Goal: Transaction & Acquisition: Obtain resource

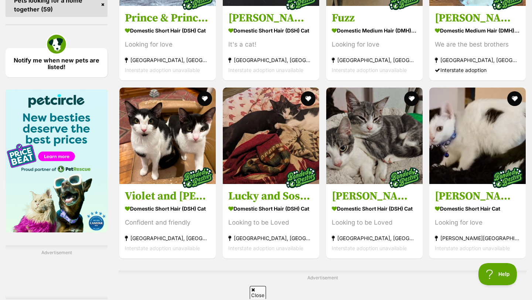
scroll to position [1147, 0]
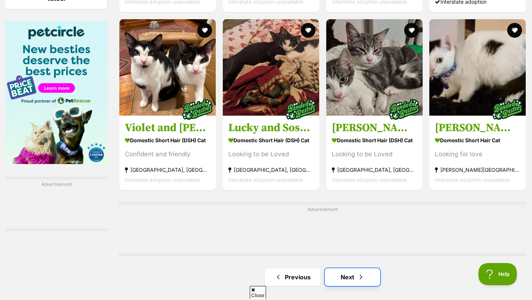
click at [345, 268] on link "Next" at bounding box center [352, 277] width 55 height 18
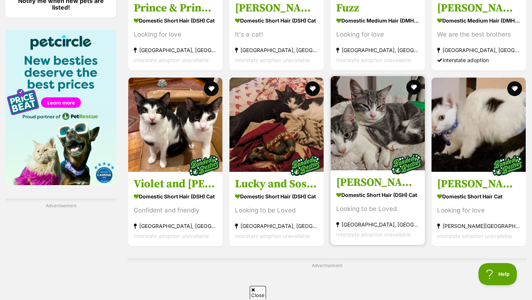
scroll to position [0, 0]
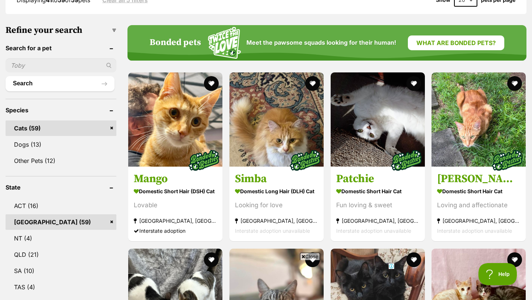
scroll to position [233, 0]
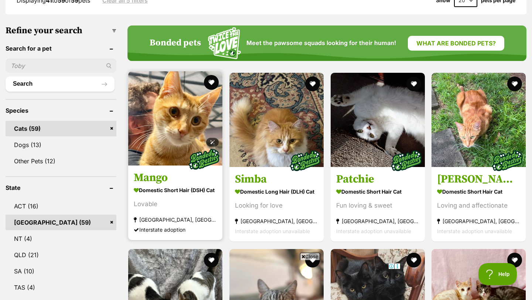
click at [166, 105] on img at bounding box center [175, 118] width 94 height 94
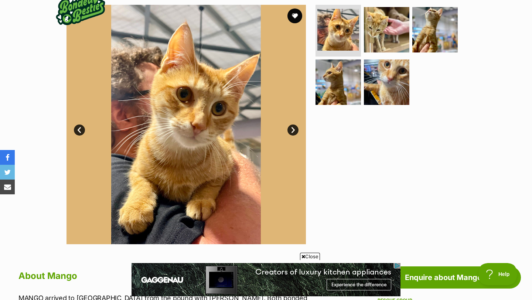
scroll to position [148, 0]
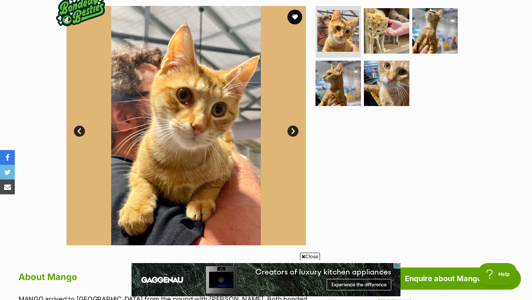
click at [292, 130] on link "Next" at bounding box center [293, 131] width 11 height 11
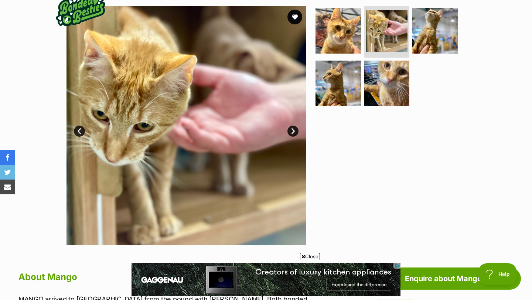
click at [292, 130] on link "Next" at bounding box center [293, 131] width 11 height 11
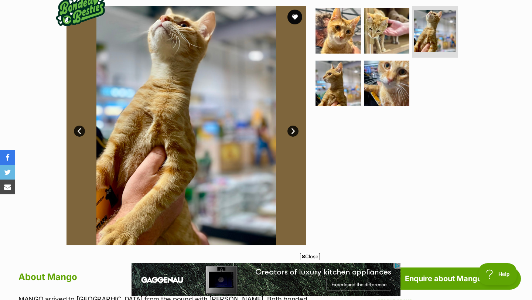
click at [292, 130] on link "Next" at bounding box center [293, 131] width 11 height 11
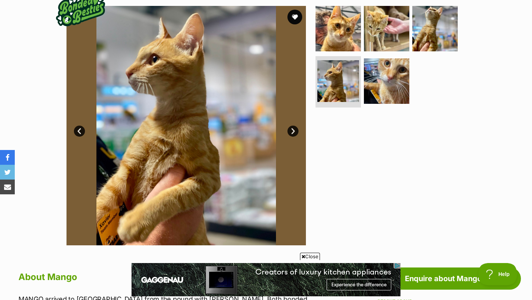
click at [292, 130] on link "Next" at bounding box center [293, 131] width 11 height 11
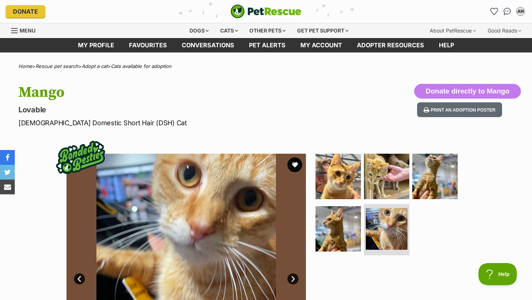
scroll to position [0, 0]
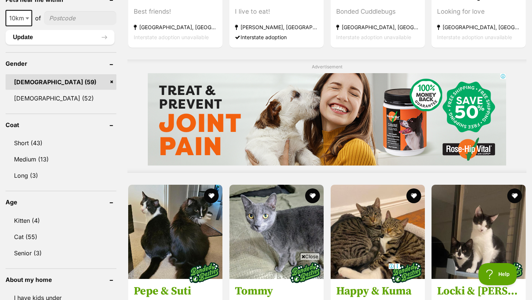
scroll to position [602, 0]
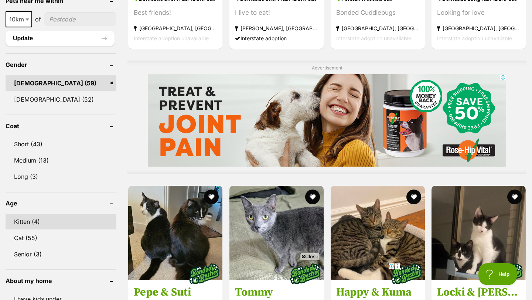
click at [44, 214] on link "Kitten (4)" at bounding box center [61, 222] width 111 height 16
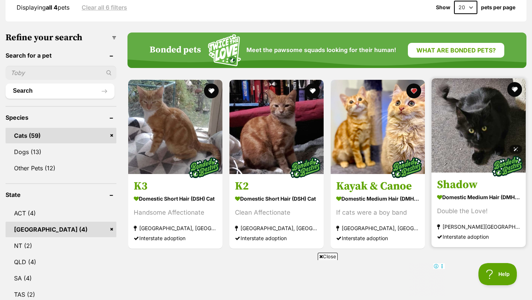
click at [464, 118] on img at bounding box center [479, 125] width 94 height 94
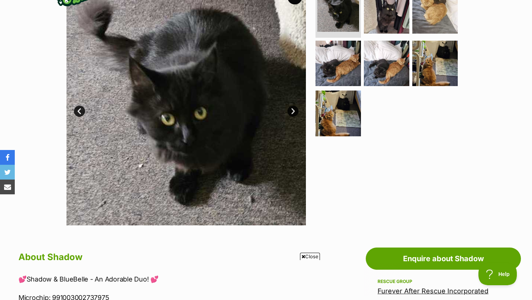
click at [293, 107] on link "Next" at bounding box center [293, 111] width 11 height 11
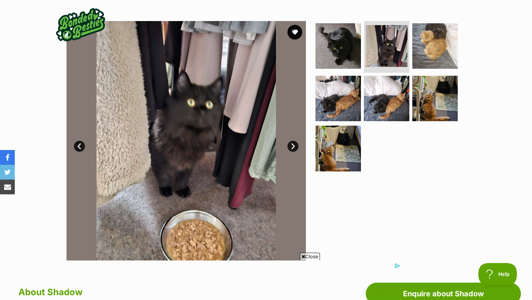
click at [294, 145] on link "Next" at bounding box center [293, 146] width 11 height 11
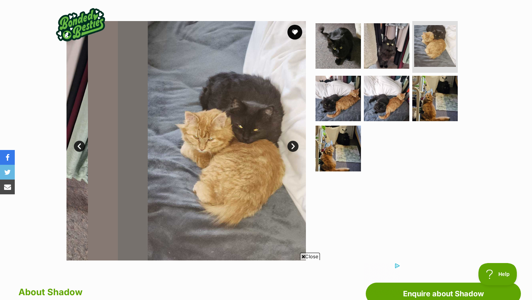
click at [294, 145] on link "Next" at bounding box center [293, 146] width 11 height 11
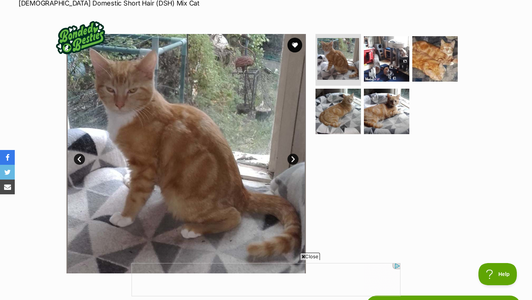
scroll to position [120, 0]
click at [292, 162] on link "Next" at bounding box center [293, 158] width 11 height 11
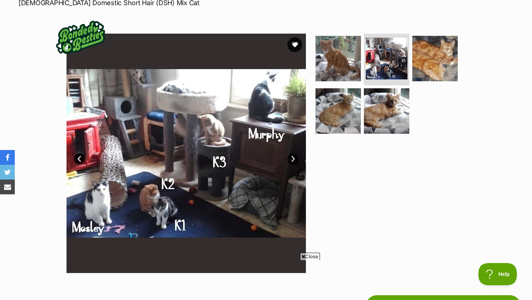
scroll to position [0, 0]
click at [292, 159] on link "Next" at bounding box center [293, 158] width 11 height 11
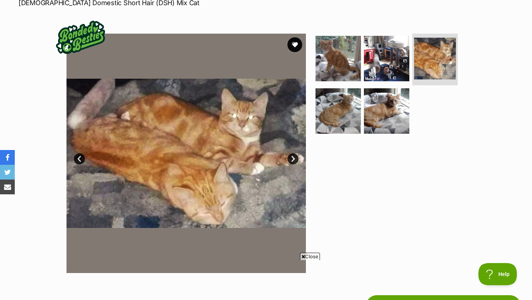
click at [292, 158] on link "Next" at bounding box center [293, 158] width 11 height 11
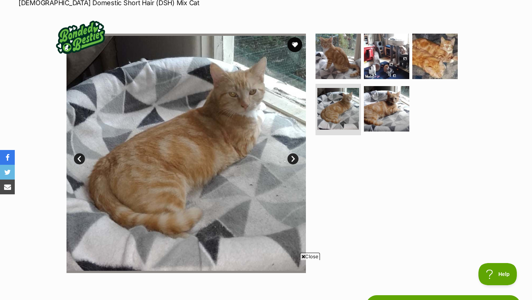
click at [292, 158] on link "Next" at bounding box center [293, 158] width 11 height 11
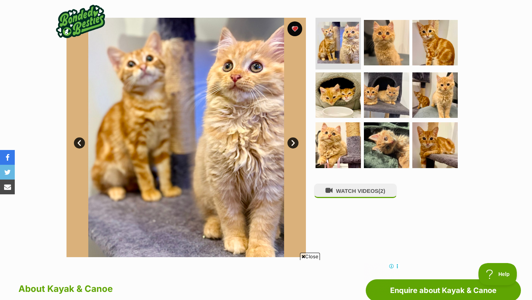
scroll to position [143, 0]
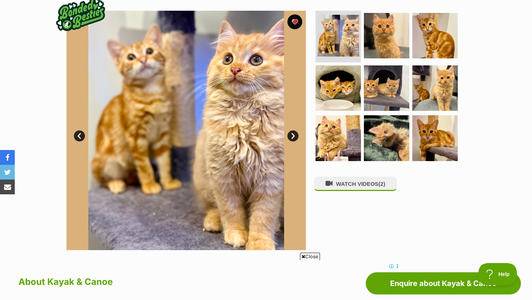
click at [293, 137] on link "Next" at bounding box center [293, 135] width 11 height 11
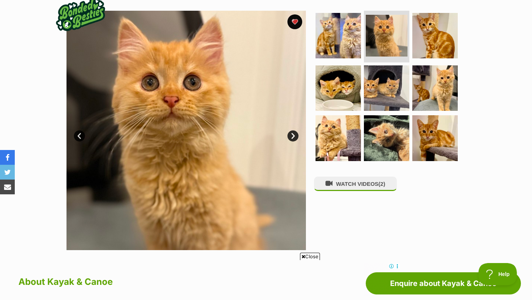
click at [304, 255] on span "Close" at bounding box center [310, 256] width 20 height 7
click at [290, 138] on link "Next" at bounding box center [293, 135] width 11 height 11
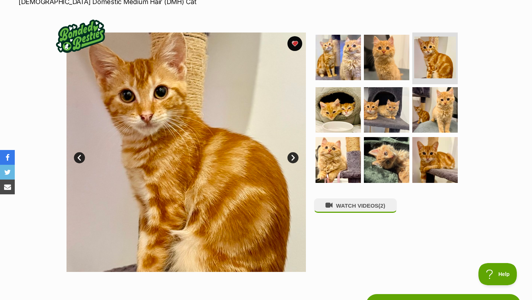
scroll to position [0, 0]
click at [329, 170] on img at bounding box center [339, 160] width 48 height 48
